Goal: Subscribe to service/newsletter

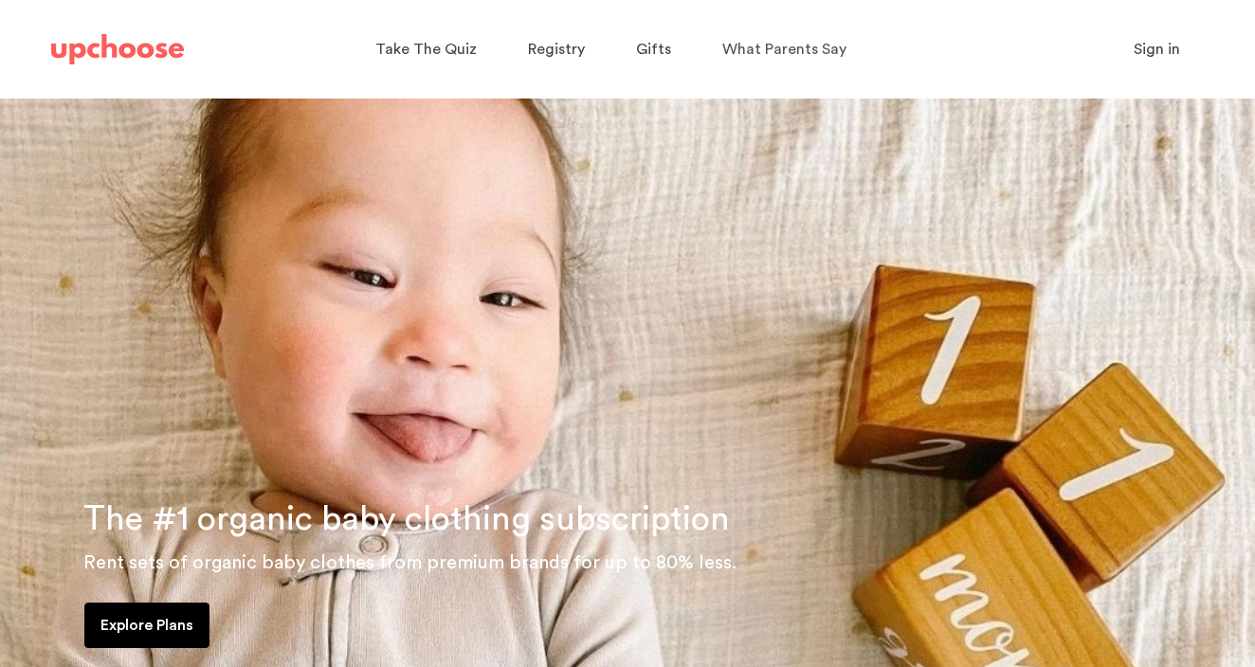
click at [1157, 44] on span "Sign in" at bounding box center [1156, 49] width 46 height 15
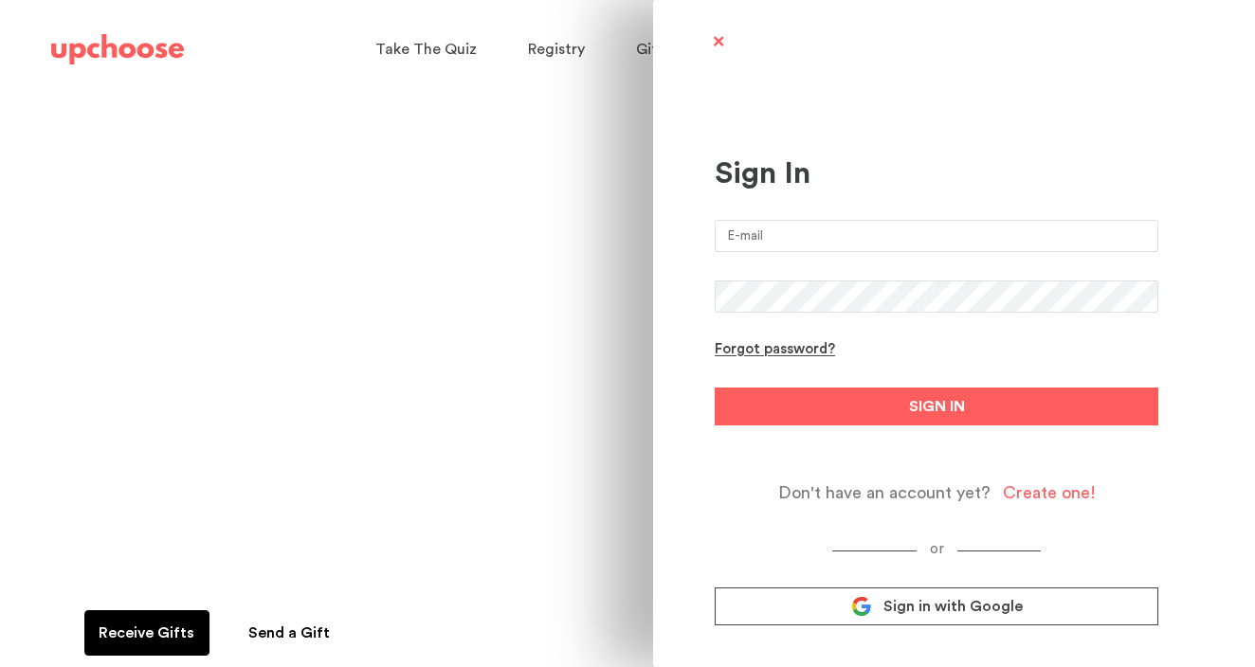
type input "[EMAIL_ADDRESS][DOMAIN_NAME]"
click at [936, 406] on button "SIGN IN" at bounding box center [935, 407] width 443 height 38
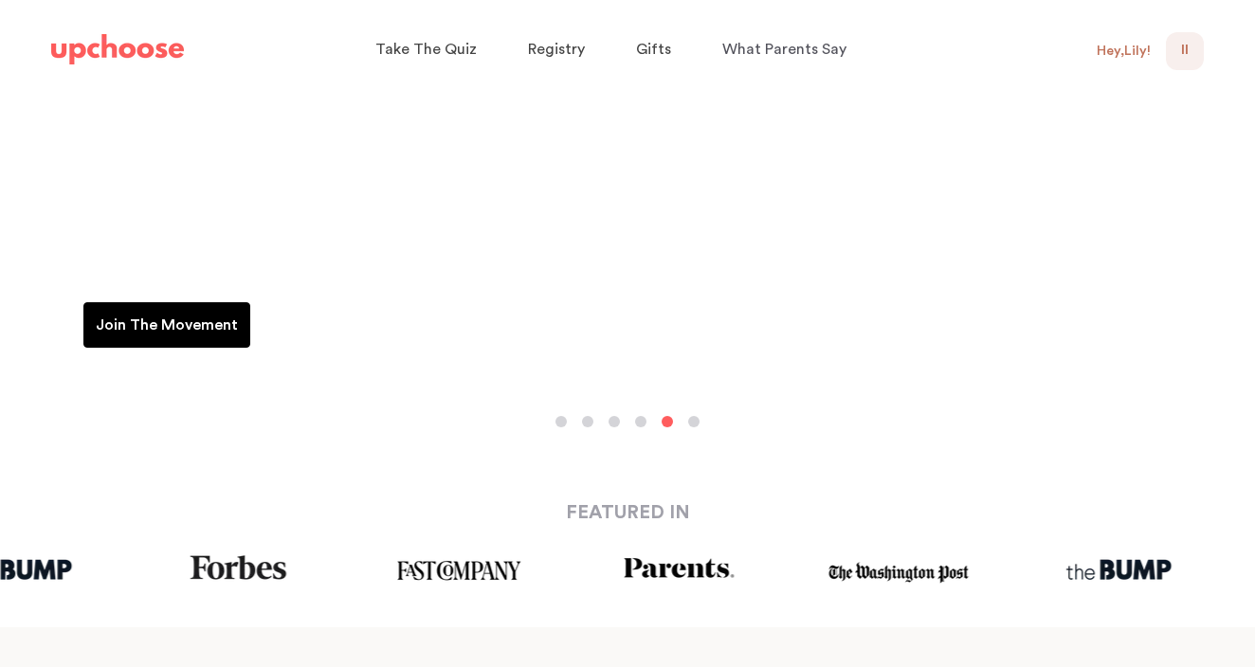
scroll to position [312, 0]
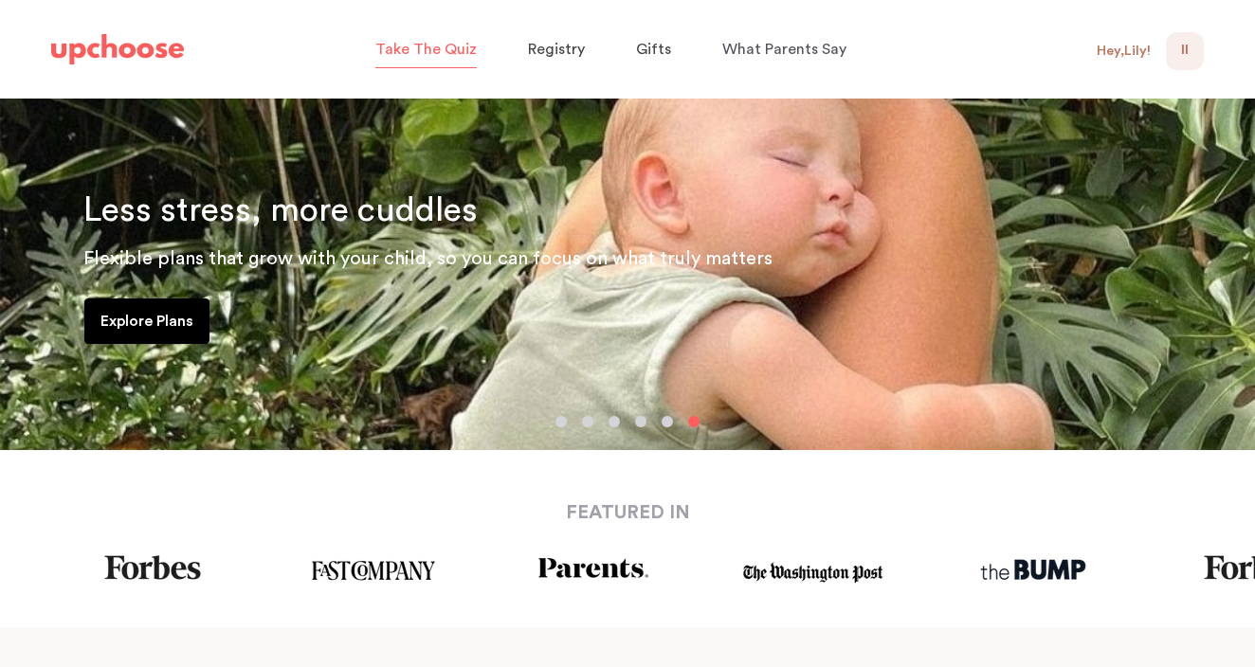
click at [431, 51] on span "Take The Quiz" at bounding box center [425, 49] width 101 height 15
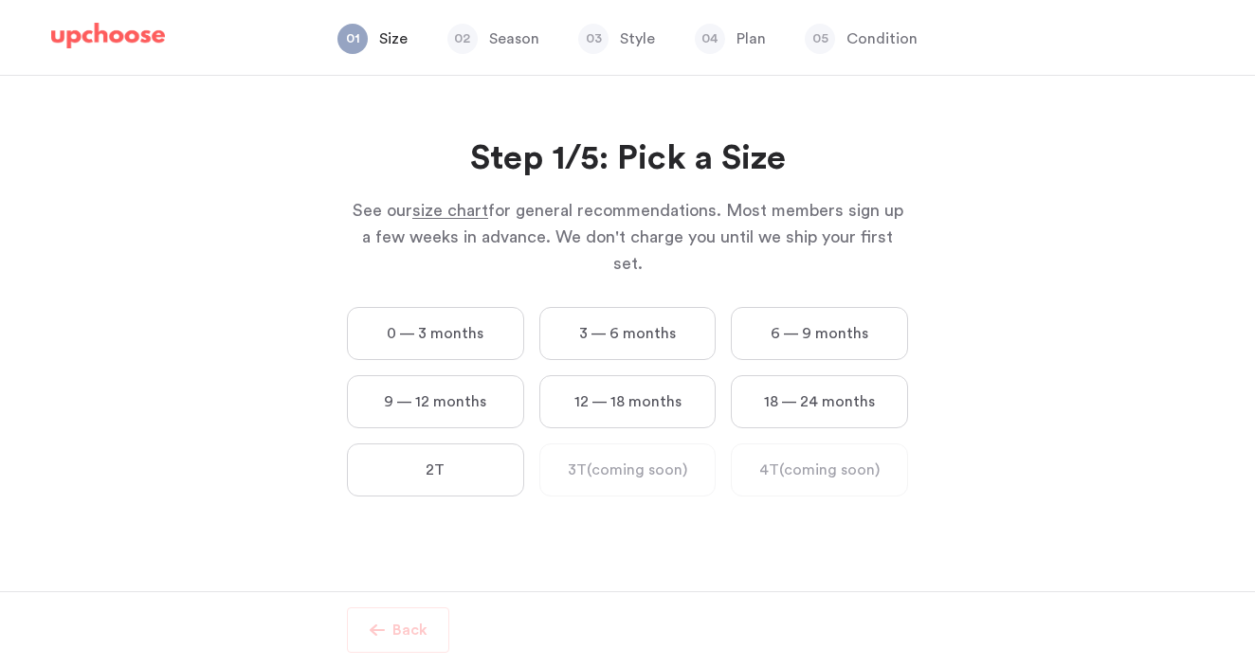
click at [477, 307] on label "0 — 3 months" at bounding box center [435, 333] width 177 height 53
click at [0, 0] on months "0 — 3 months" at bounding box center [0, 0] width 0 height 0
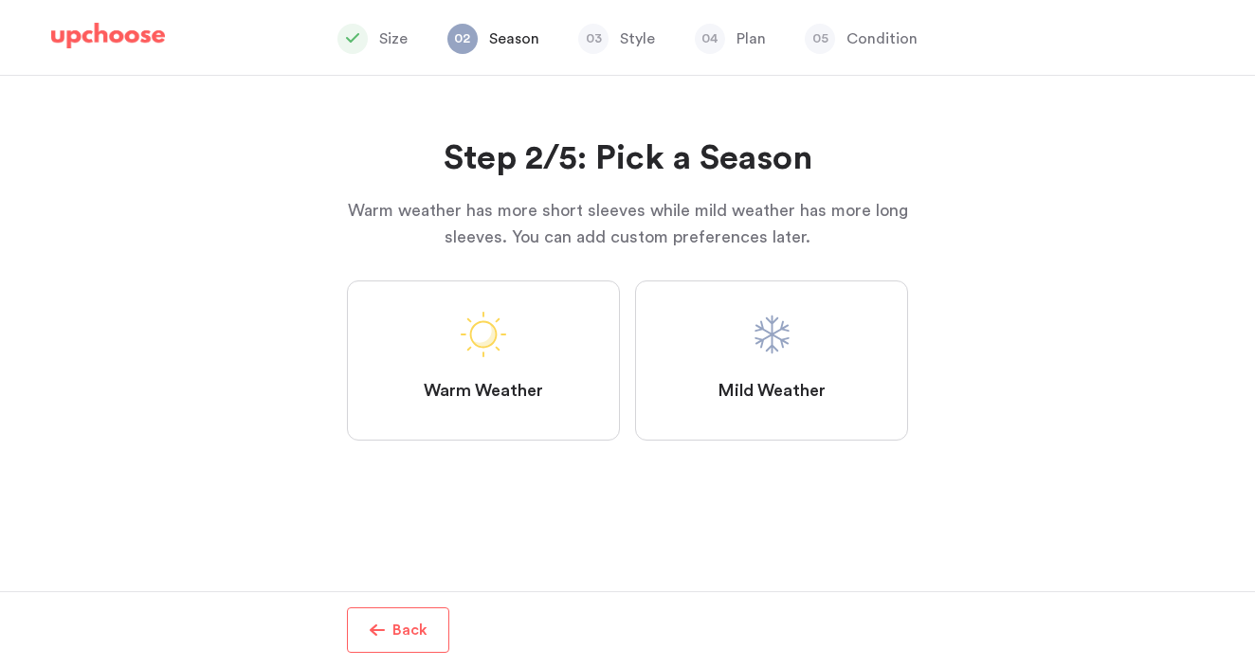
click at [833, 360] on label "Mild Weather" at bounding box center [771, 360] width 273 height 160
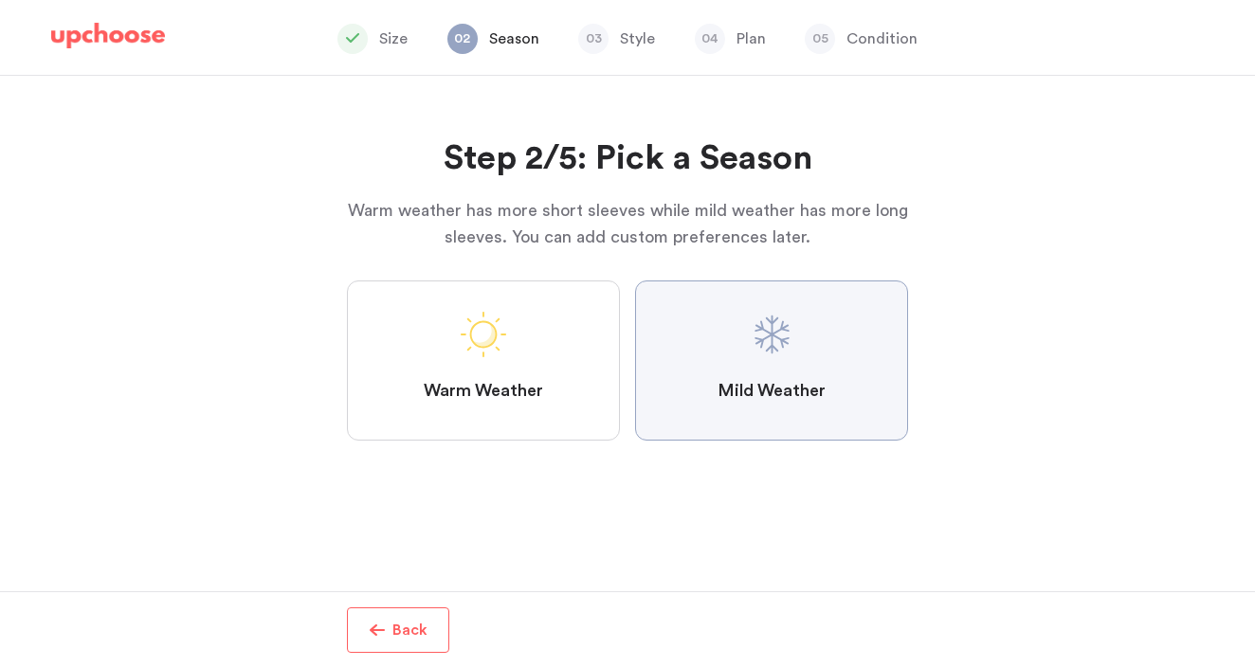
click at [0, 0] on Weather "Mild Weather" at bounding box center [0, 0] width 0 height 0
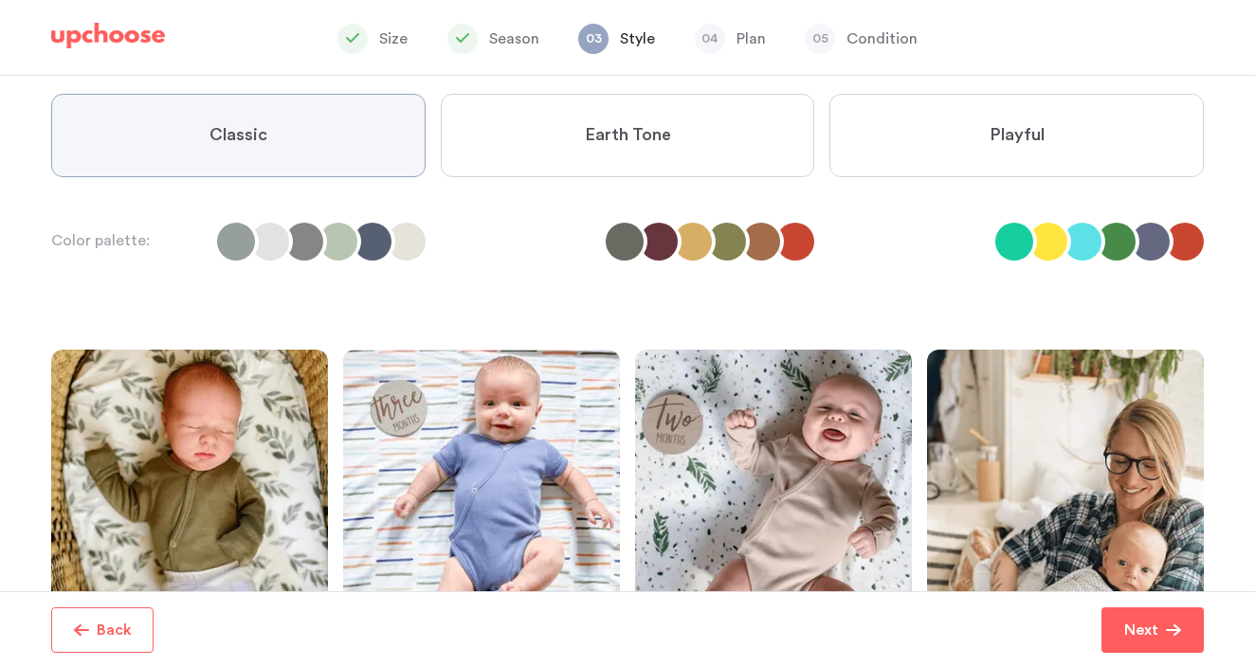
scroll to position [159, 0]
click at [626, 127] on span "Earth Tone" at bounding box center [628, 136] width 86 height 23
click at [0, 0] on Tone "Earth Tone" at bounding box center [0, 0] width 0 height 0
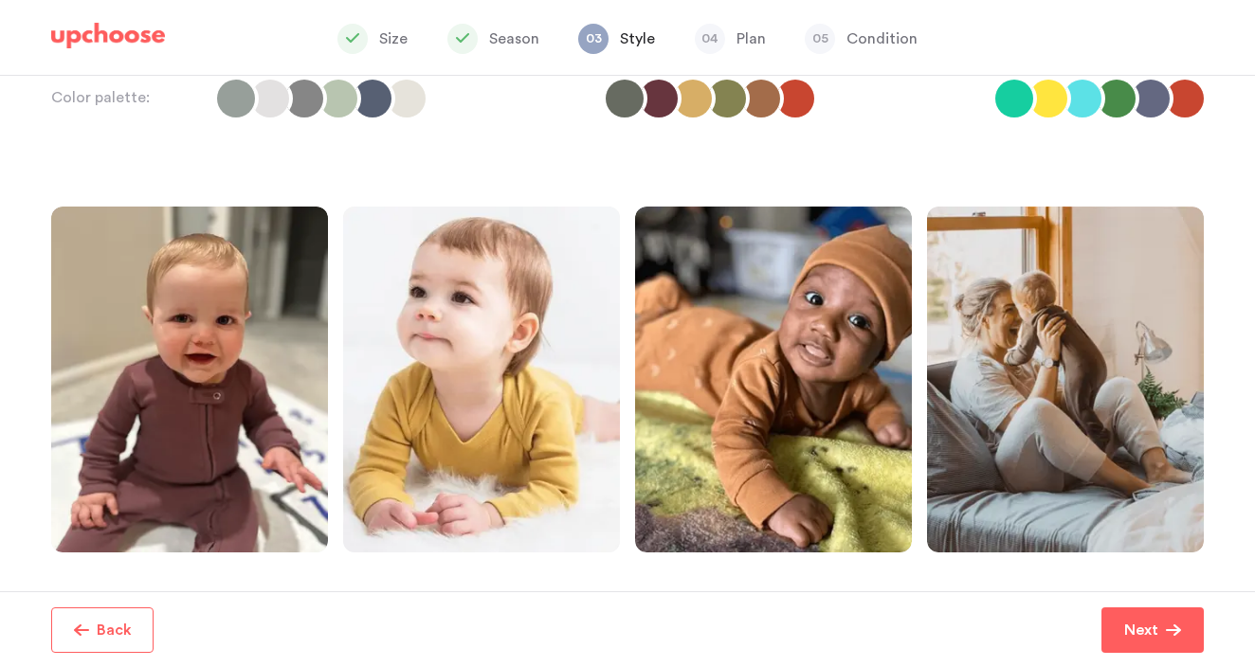
scroll to position [301, 0]
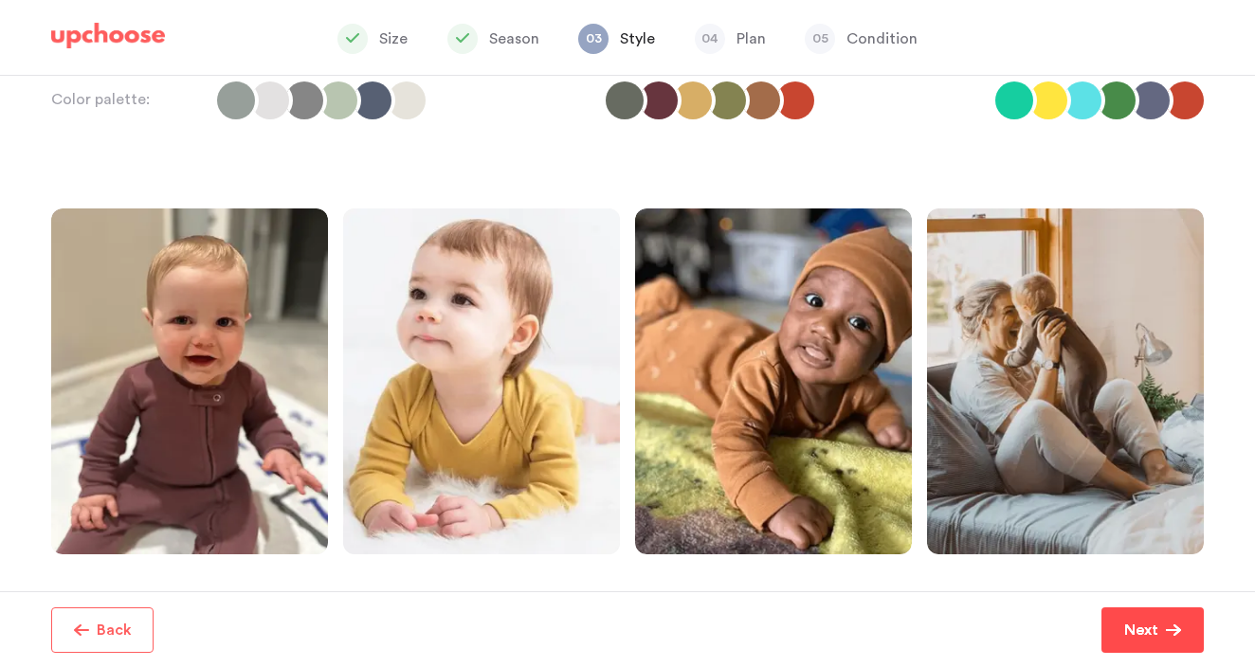
click at [1145, 621] on p "Next" at bounding box center [1141, 630] width 34 height 23
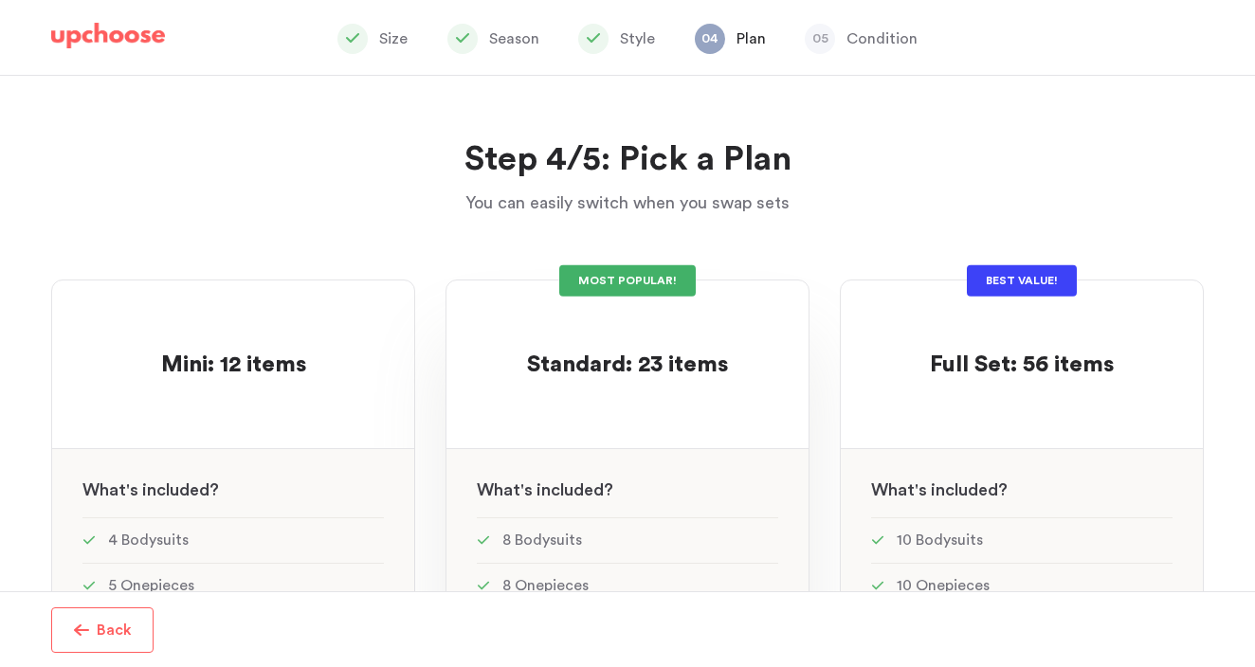
click at [613, 277] on div "MOST POPULAR!" at bounding box center [627, 280] width 136 height 31
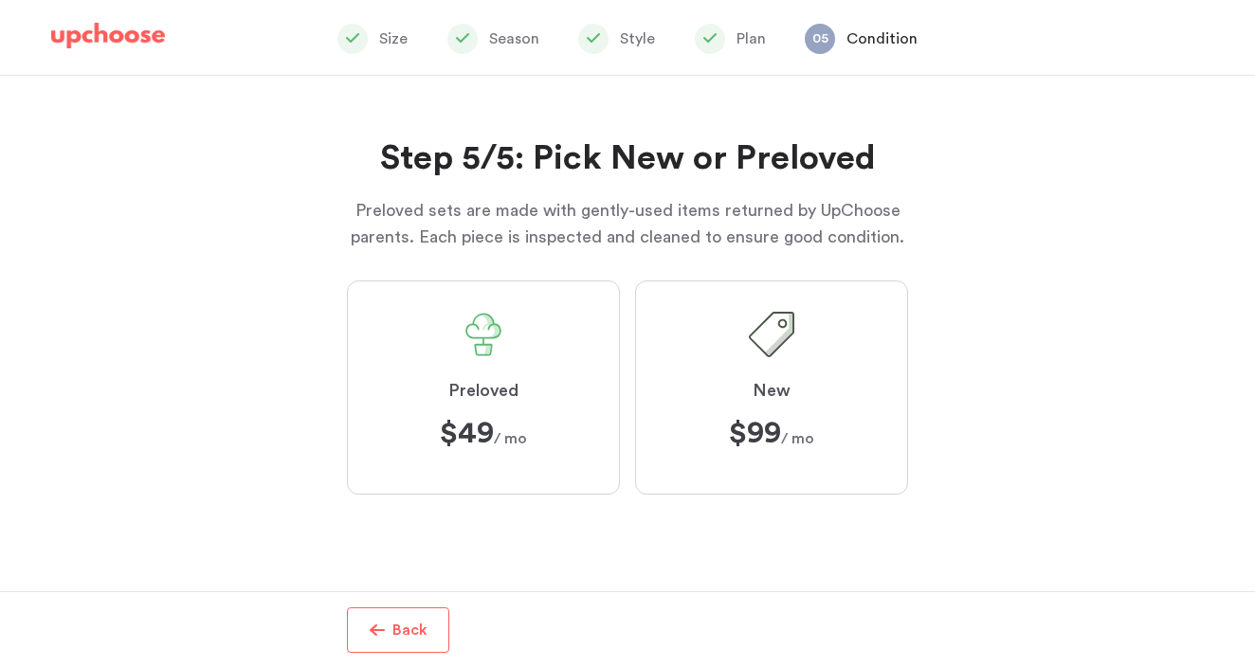
click at [527, 373] on label "Preloved $49 $49 / mo" at bounding box center [483, 387] width 273 height 214
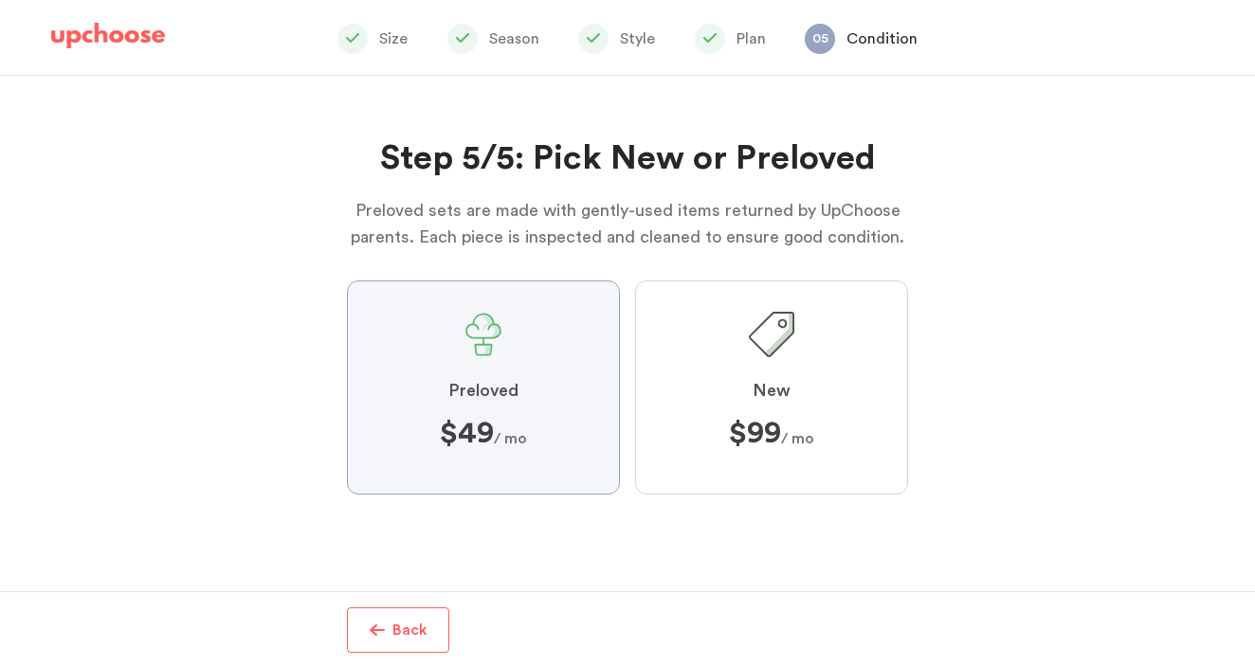
click at [0, 0] on input "Preloved $49 $49 / mo" at bounding box center [0, 0] width 0 height 0
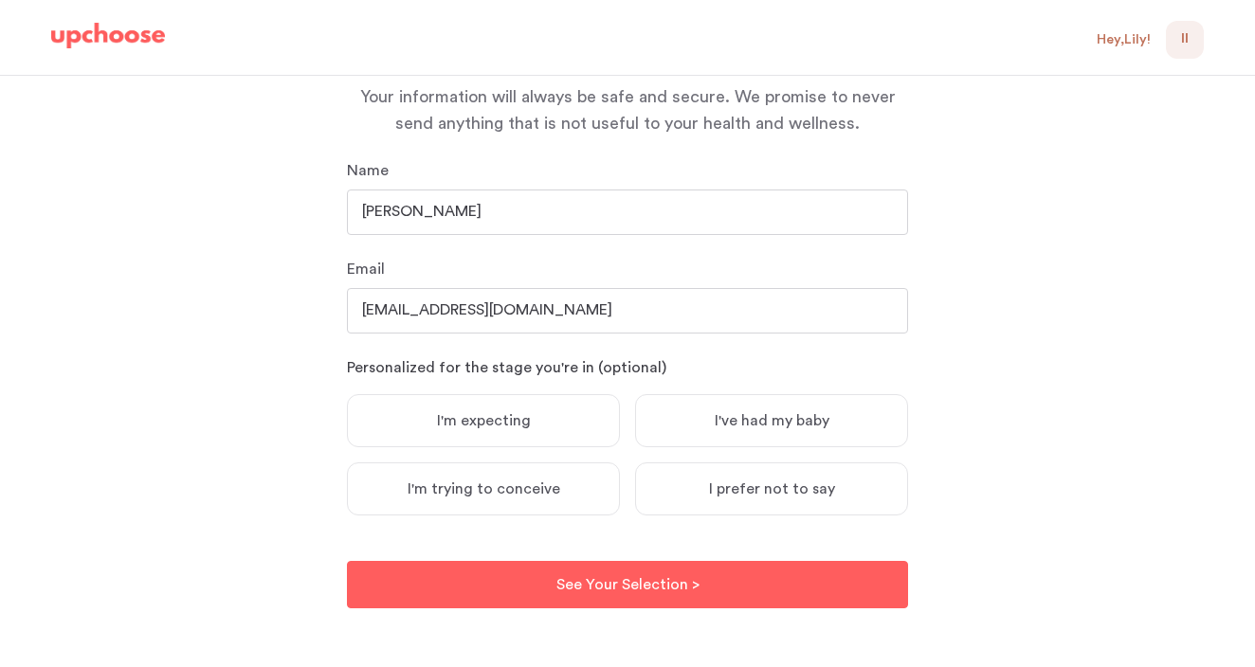
scroll to position [204, 0]
click at [502, 420] on span "I'm expecting" at bounding box center [484, 421] width 94 height 19
click at [0, 0] on input "I'm expecting" at bounding box center [0, 0] width 0 height 0
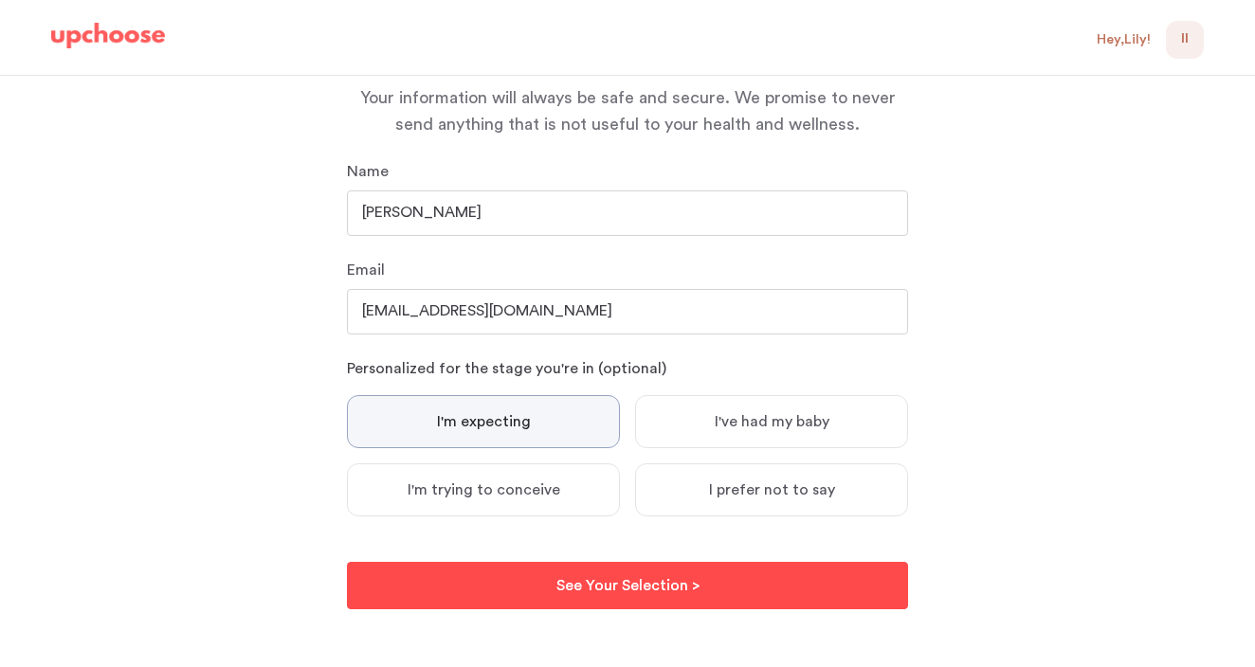
click at [630, 584] on p "See Your Selection >" at bounding box center [627, 585] width 143 height 23
click at [632, 583] on p "See Your Selection >" at bounding box center [627, 585] width 143 height 23
click at [633, 584] on p "See Your Selection >" at bounding box center [627, 585] width 143 height 23
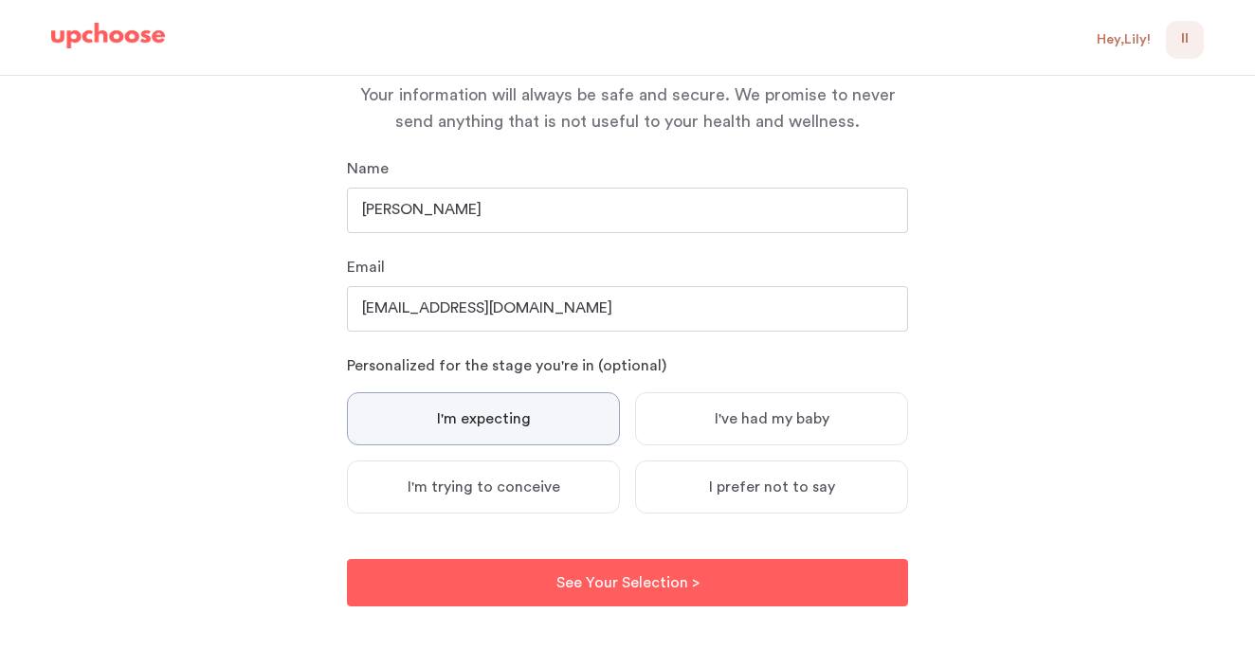
scroll to position [0, 0]
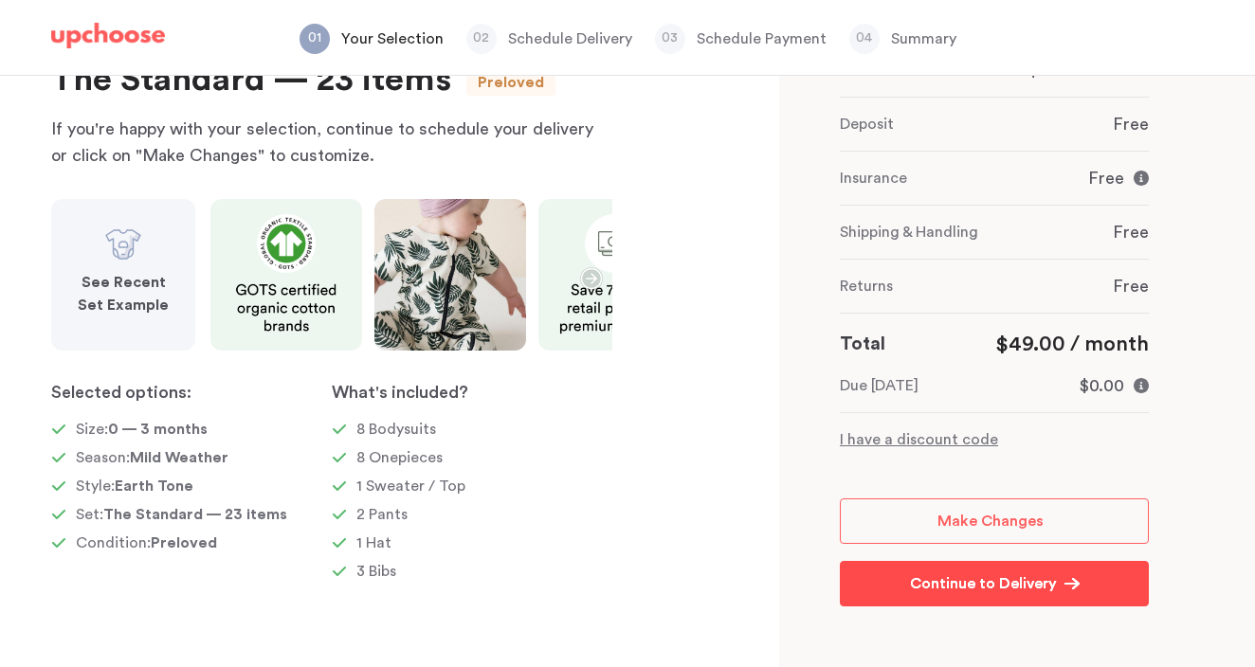
click at [984, 578] on p "Continue to Delivery" at bounding box center [983, 583] width 147 height 23
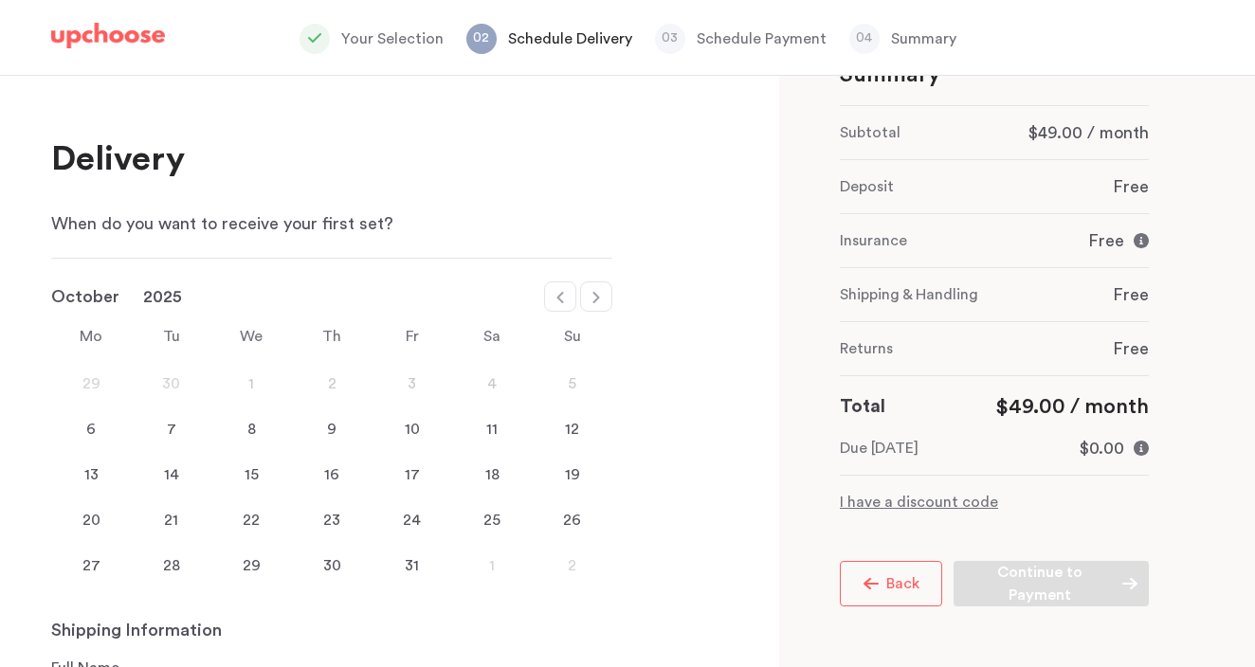
click at [178, 477] on div "14" at bounding box center [172, 474] width 81 height 23
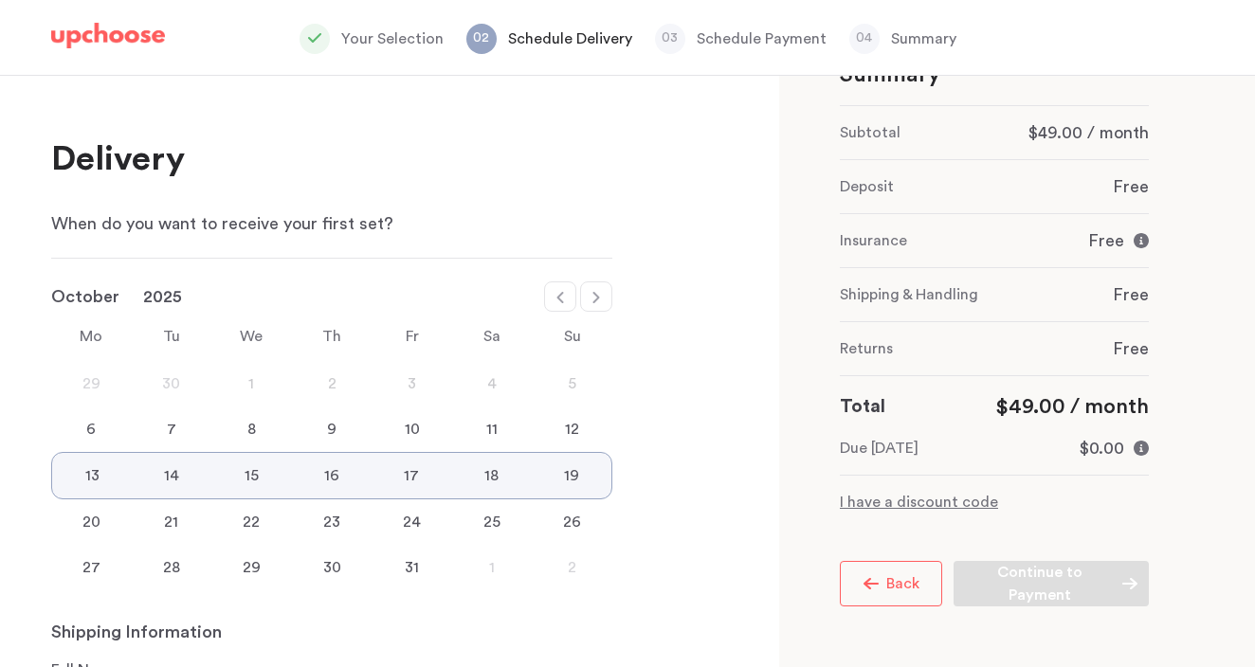
click at [569, 425] on div "12" at bounding box center [572, 429] width 81 height 23
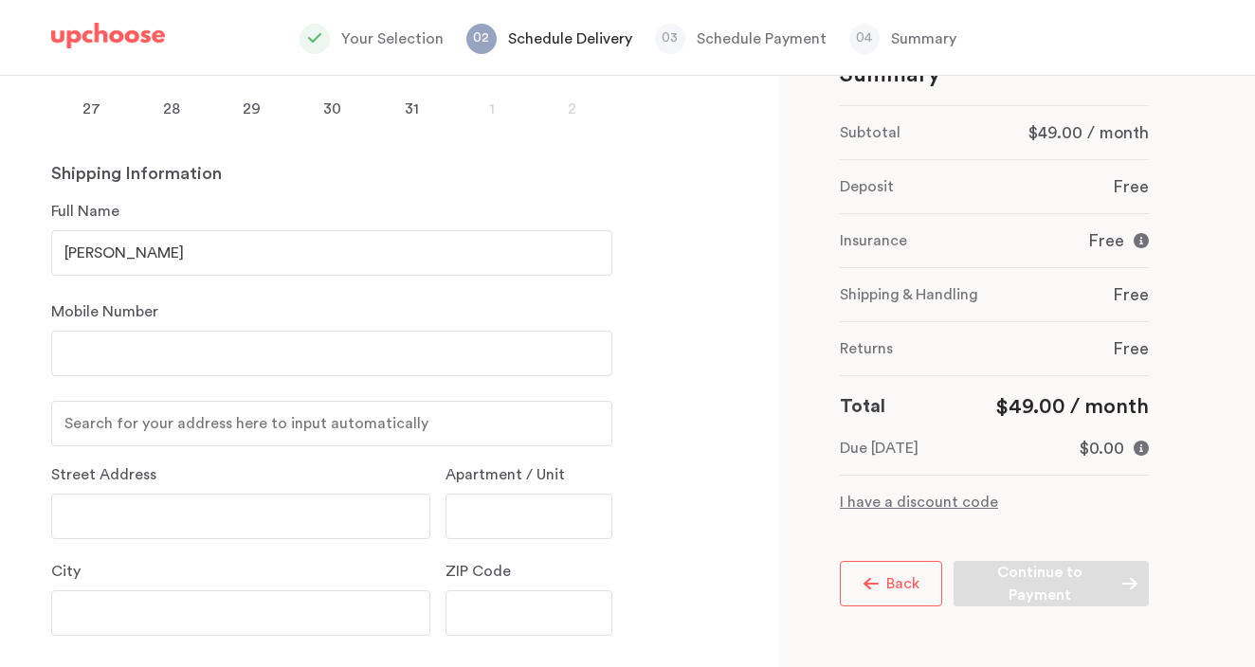
scroll to position [563, 0]
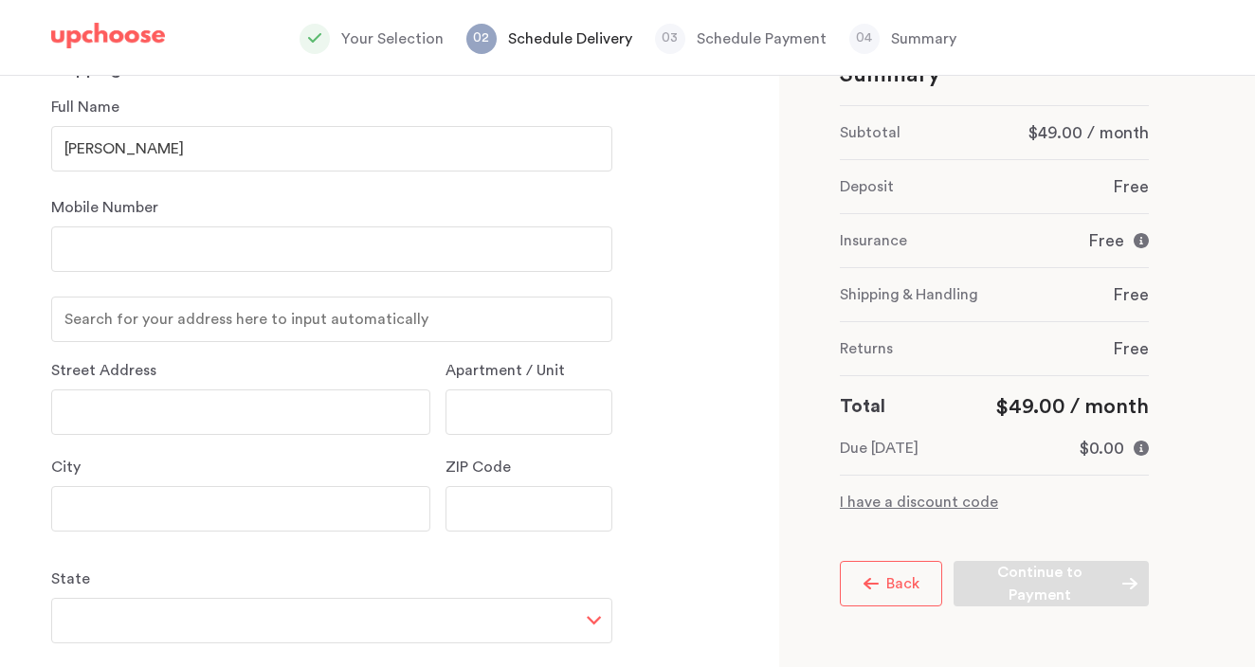
click at [361, 258] on input "number" at bounding box center [331, 248] width 561 height 45
type input "773"
type input "7739532996"
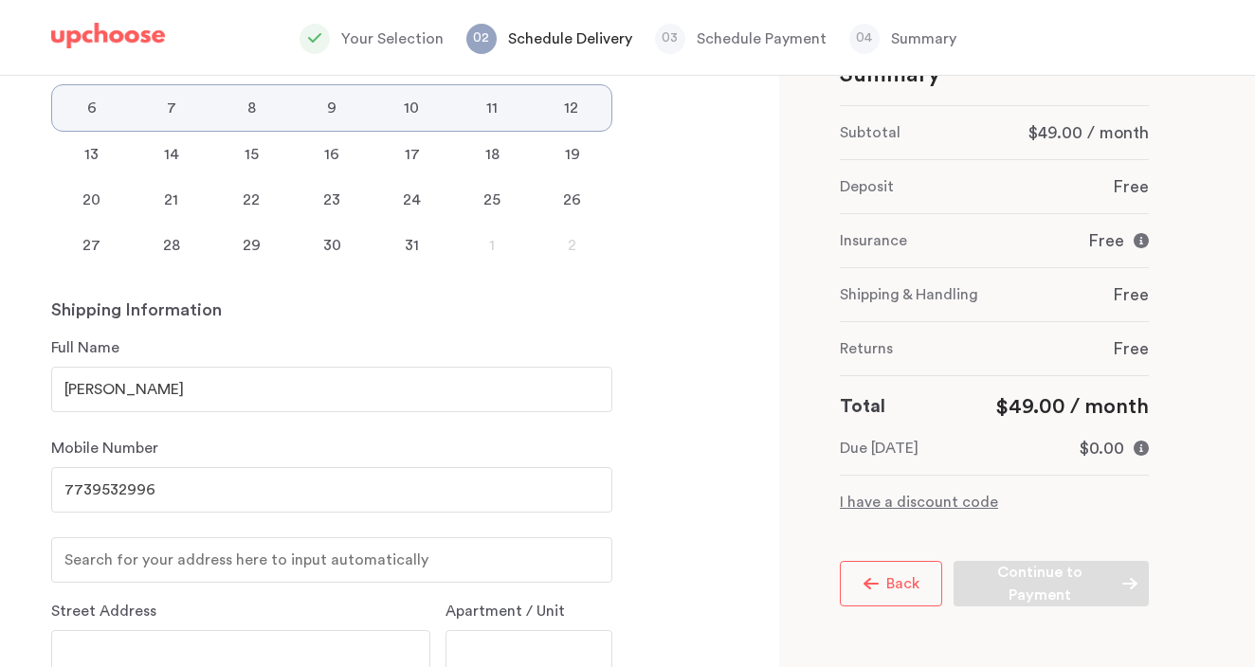
scroll to position [233, 0]
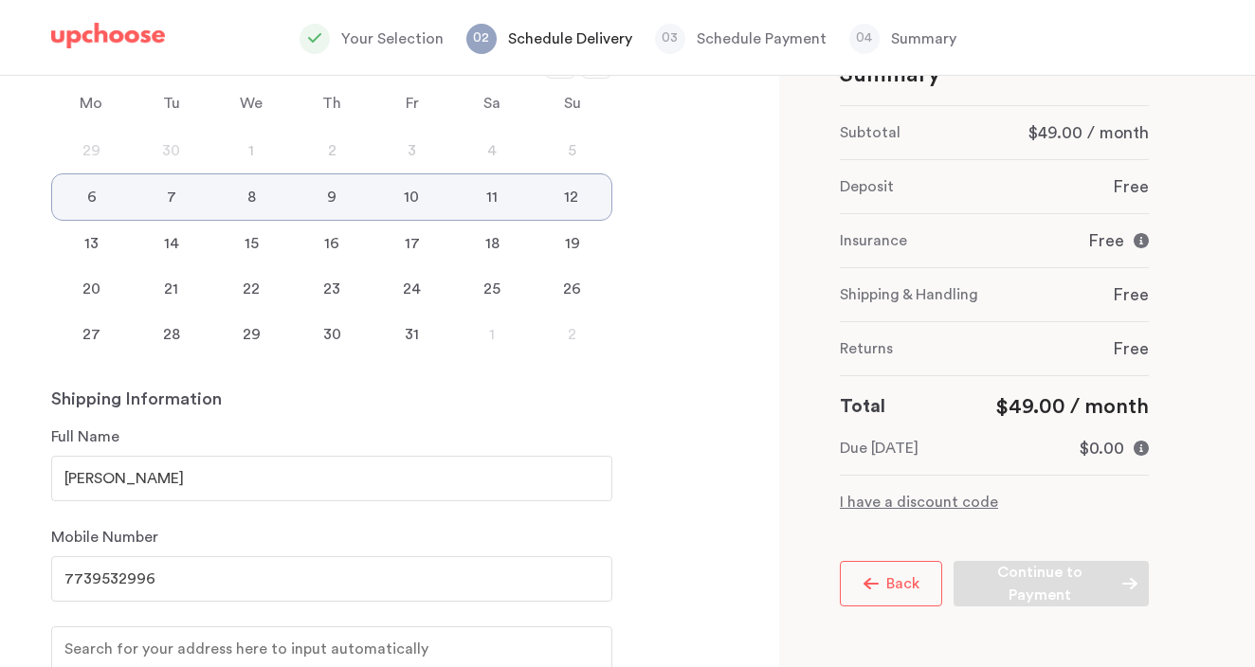
click at [99, 241] on div "13" at bounding box center [91, 243] width 81 height 23
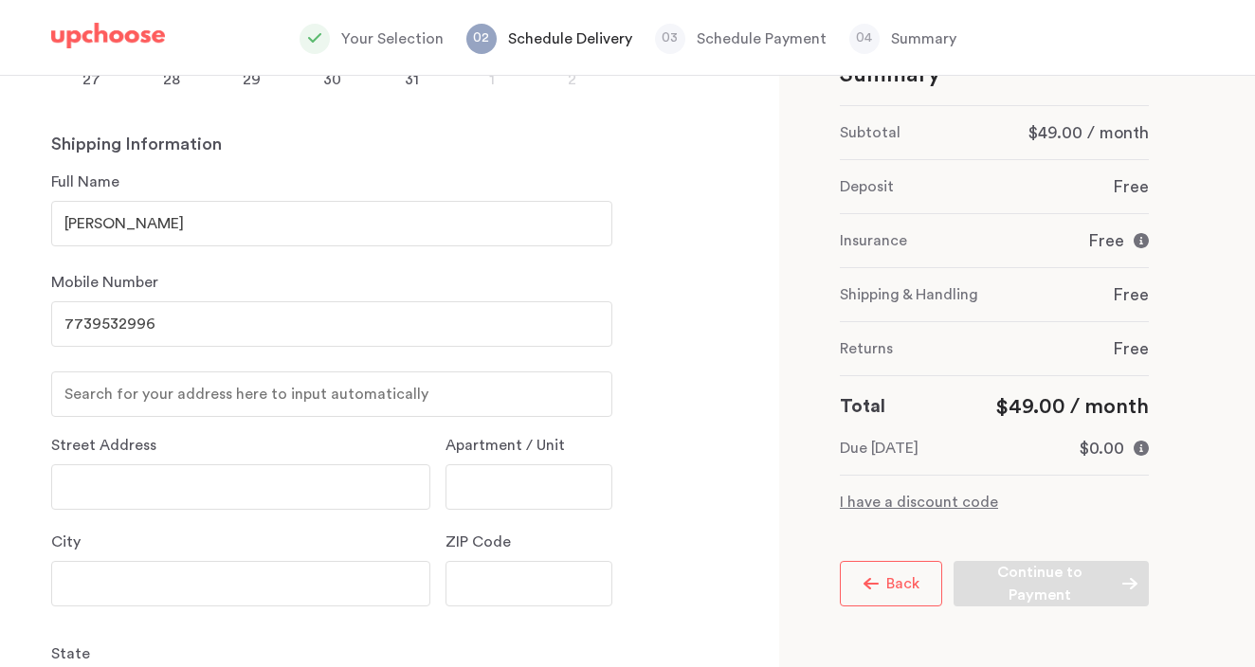
scroll to position [496, 0]
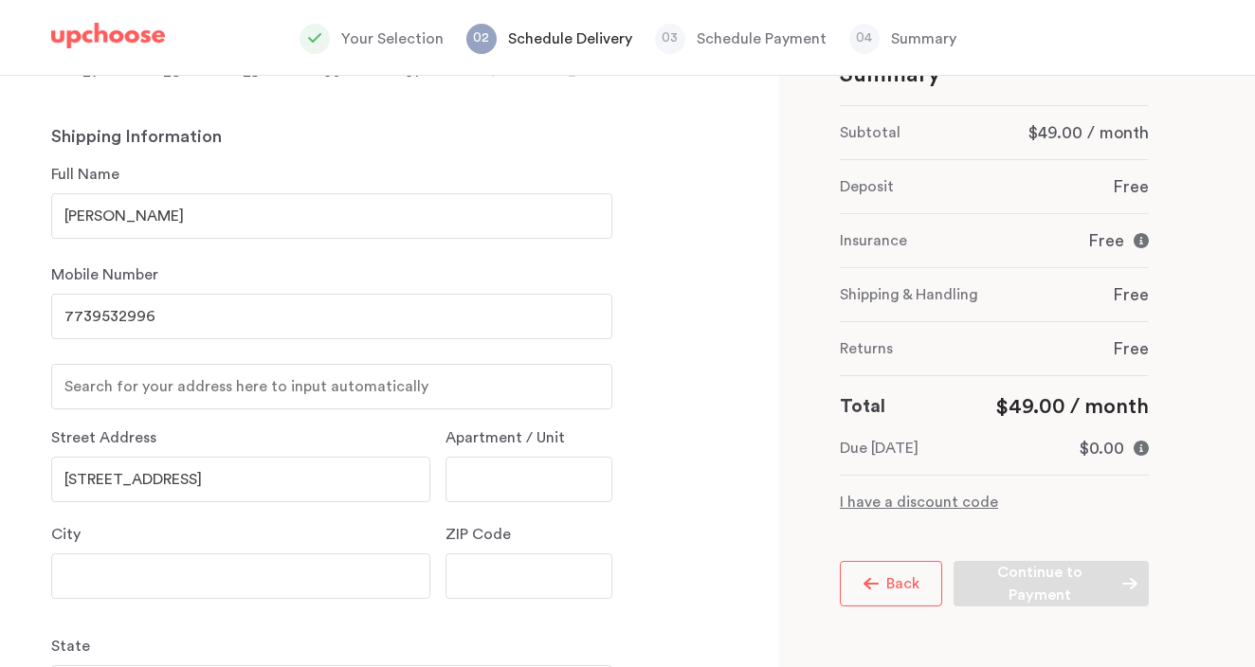
type input "3325 14th ave s"
type input "Minneapolis"
type input "M"
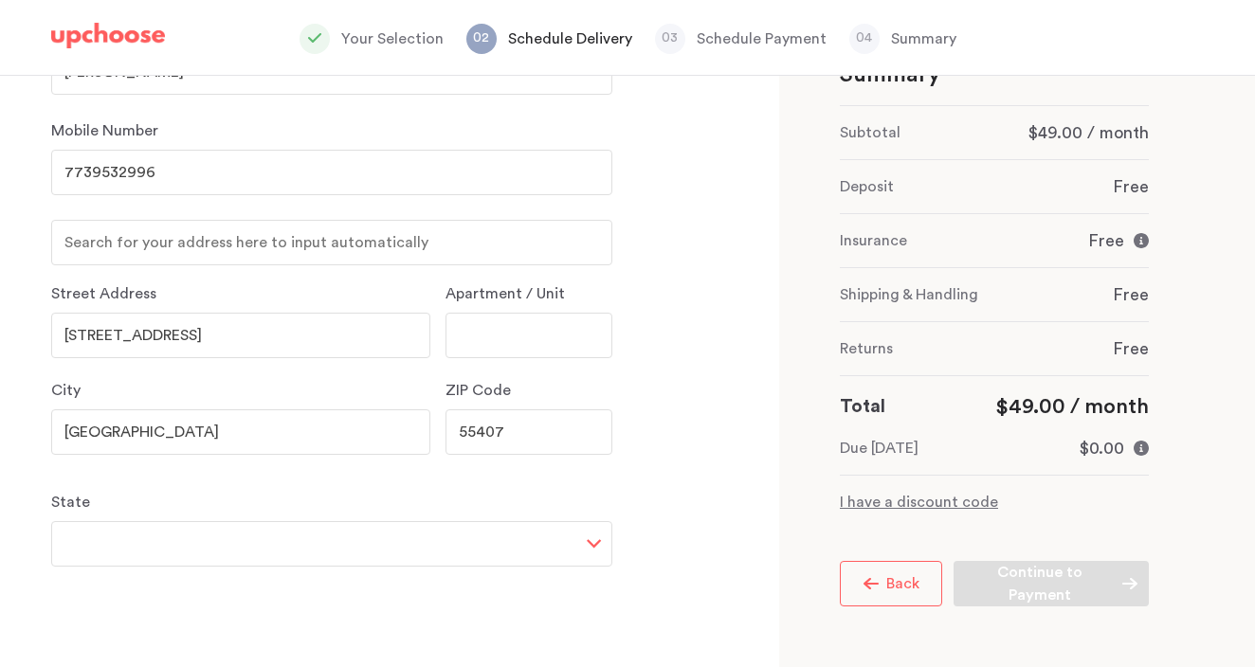
scroll to position [640, 0]
type input "55407"
select select "MN"
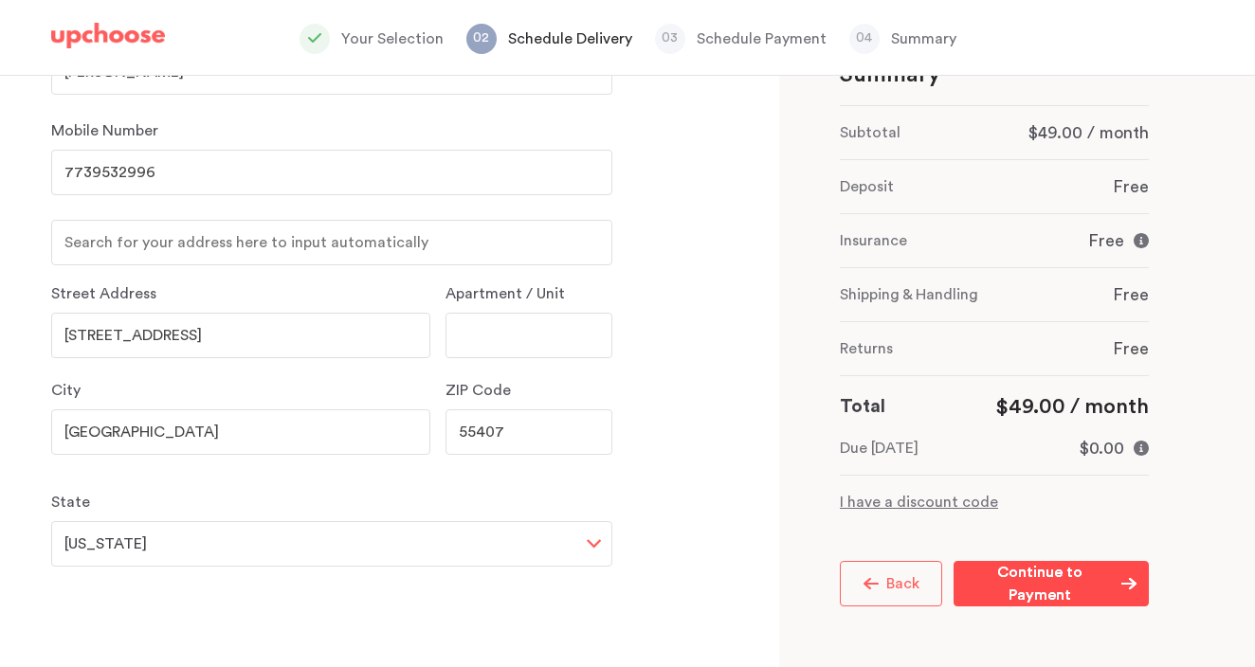
click at [1063, 561] on p "Continue to Payment" at bounding box center [1040, 583] width 148 height 45
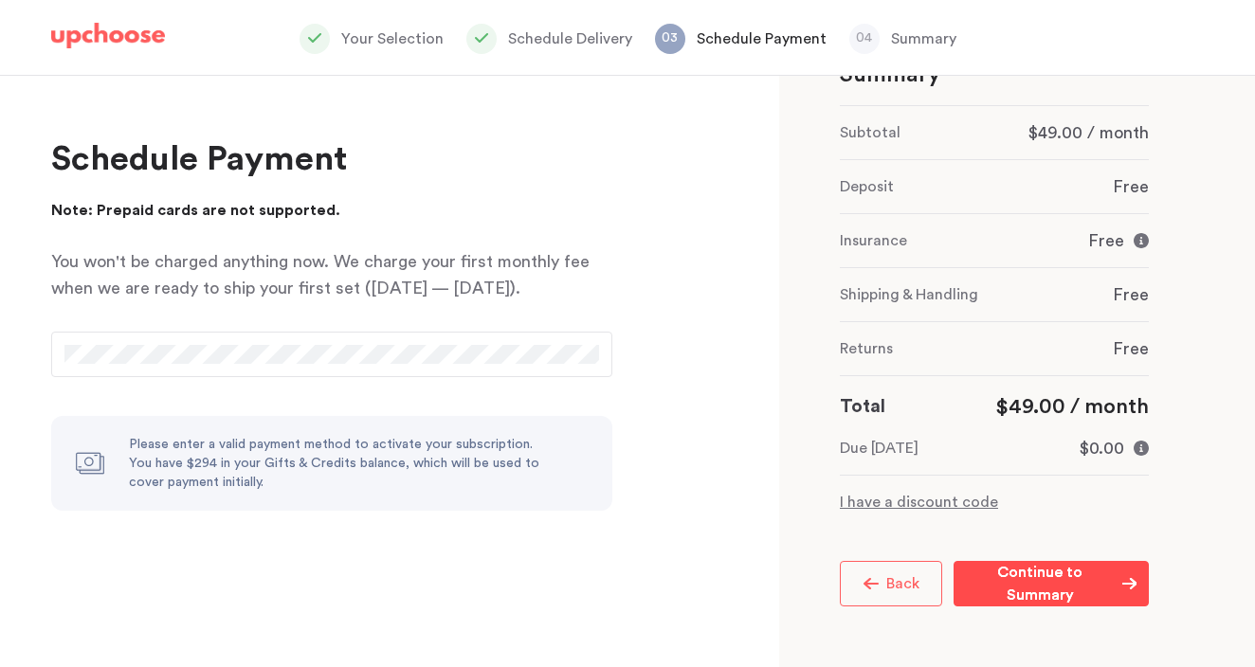
click at [1013, 561] on p "Continue to Summary" at bounding box center [1040, 583] width 149 height 45
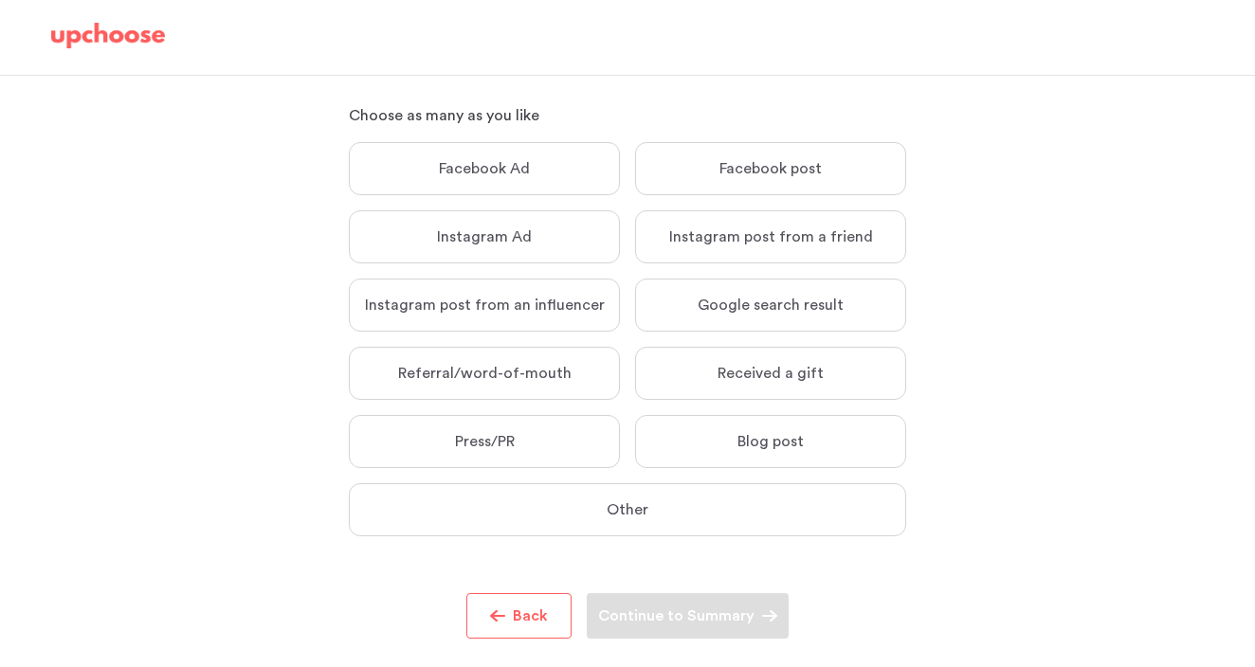
scroll to position [117, 0]
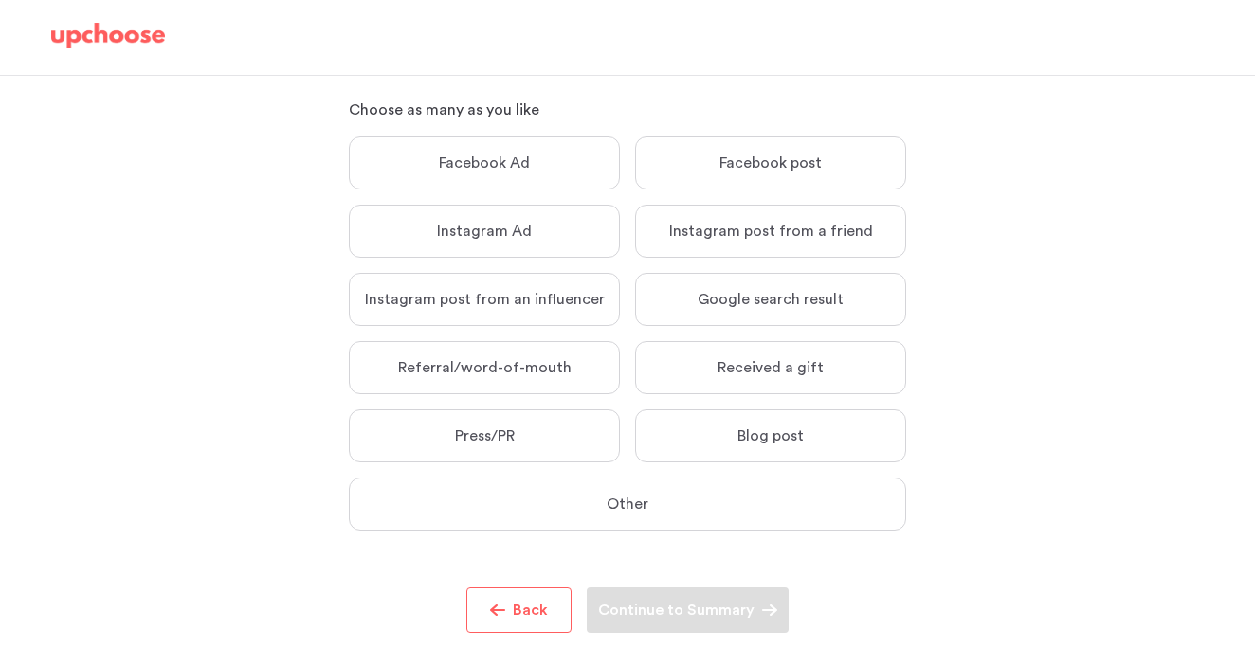
click at [506, 355] on label "Referral/word-of-mouth Referral/word-of-mouth" at bounding box center [484, 367] width 271 height 53
click at [0, 0] on input "Referral/word-of-mouth Referral/word-of-mouth" at bounding box center [0, 0] width 0 height 0
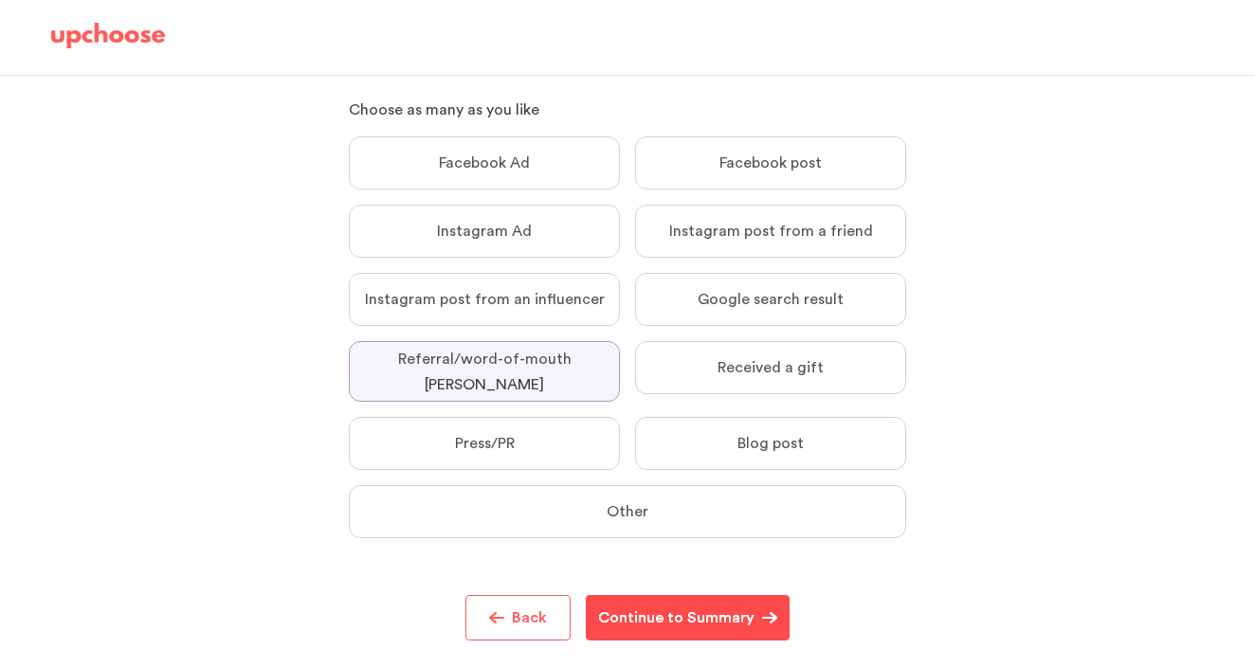
type textarea "Sonja Blackstone"
click at [765, 610] on button "Continue to Summary Continue to Summary" at bounding box center [688, 617] width 204 height 45
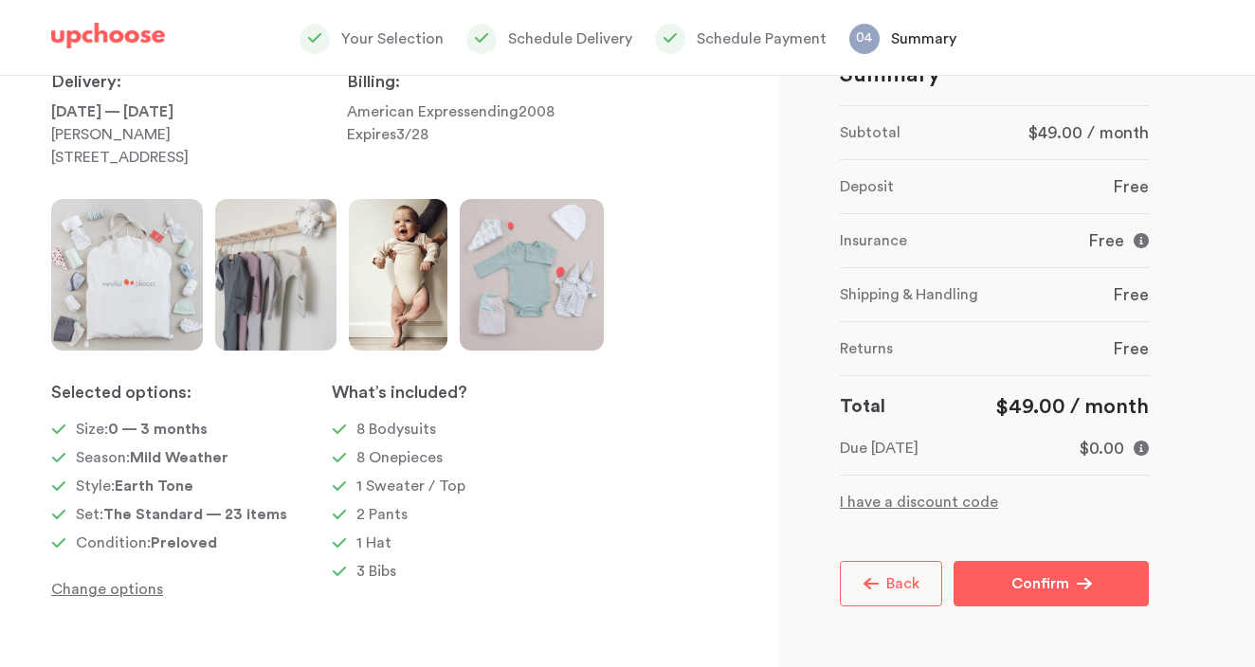
scroll to position [160, 0]
click at [1026, 593] on p "Confirm" at bounding box center [1040, 583] width 58 height 23
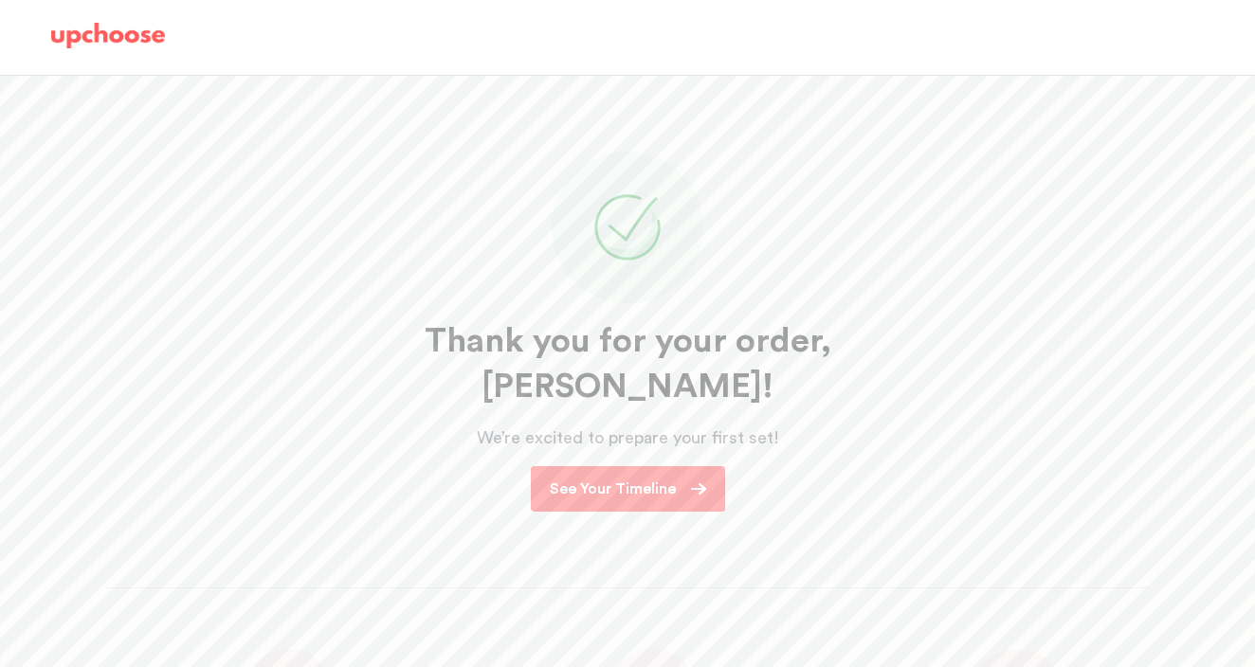
click at [670, 478] on p "See Your Timeline" at bounding box center [613, 489] width 126 height 23
